Goal: Information Seeking & Learning: Stay updated

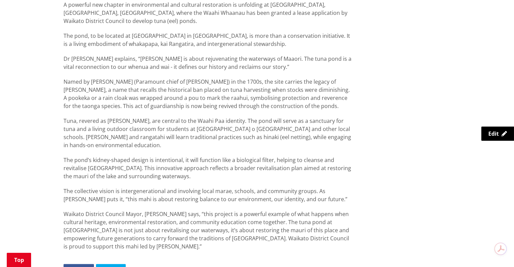
scroll to position [405, 0]
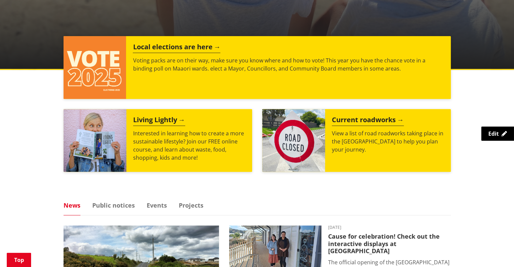
scroll to position [338, 0]
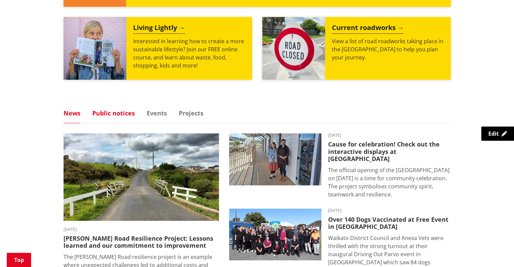
click at [113, 113] on link "Public notices" at bounding box center [113, 113] width 43 height 6
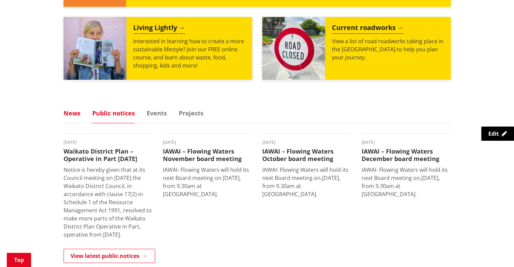
click at [73, 114] on link "News" at bounding box center [71, 113] width 17 height 6
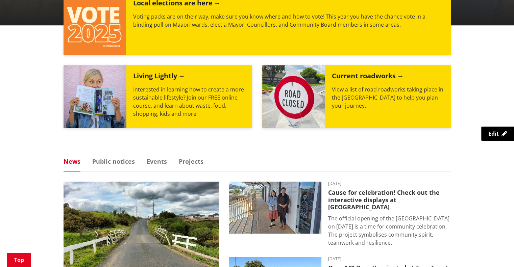
scroll to position [304, 0]
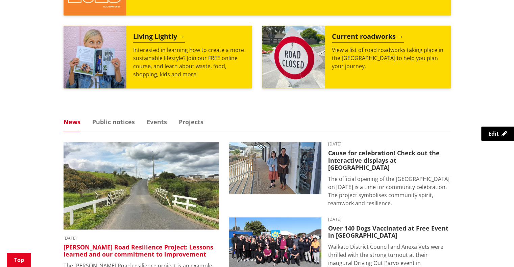
scroll to position [405, 0]
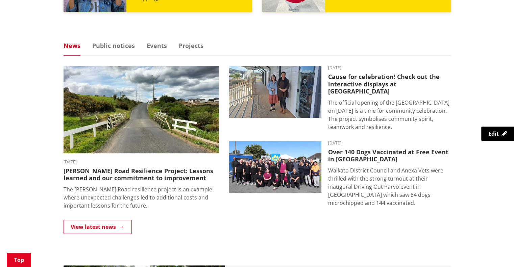
click at [70, 47] on link "News" at bounding box center [71, 46] width 17 height 6
click at [92, 226] on link "View latest news" at bounding box center [97, 227] width 68 height 14
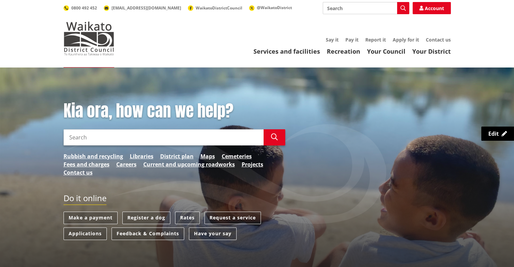
scroll to position [236, 0]
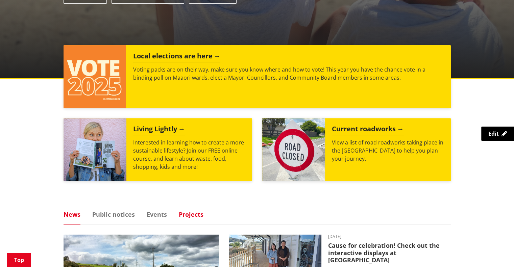
click at [192, 213] on link "Projects" at bounding box center [191, 214] width 25 height 6
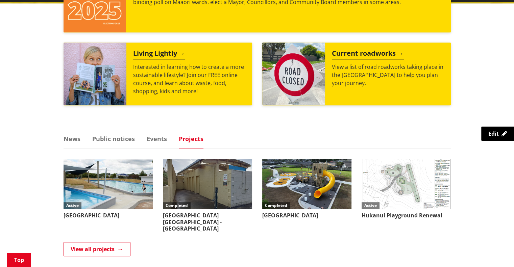
scroll to position [439, 0]
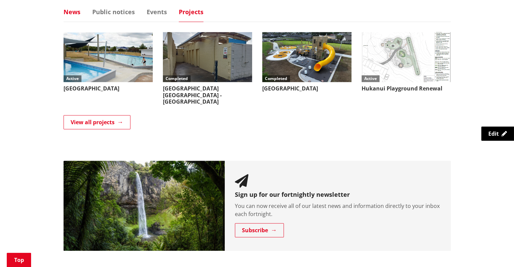
click at [73, 10] on link "News" at bounding box center [71, 12] width 17 height 6
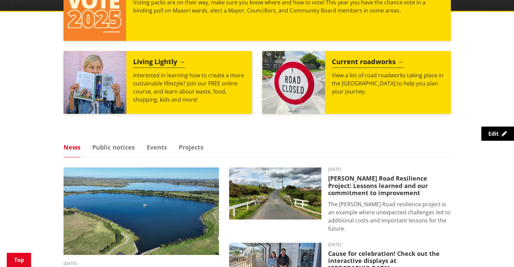
scroll to position [304, 0]
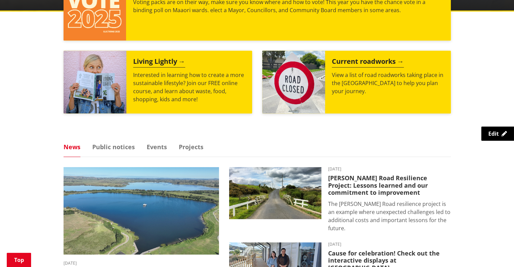
click at [103, 188] on img at bounding box center [140, 210] width 155 height 87
